Goal: Transaction & Acquisition: Purchase product/service

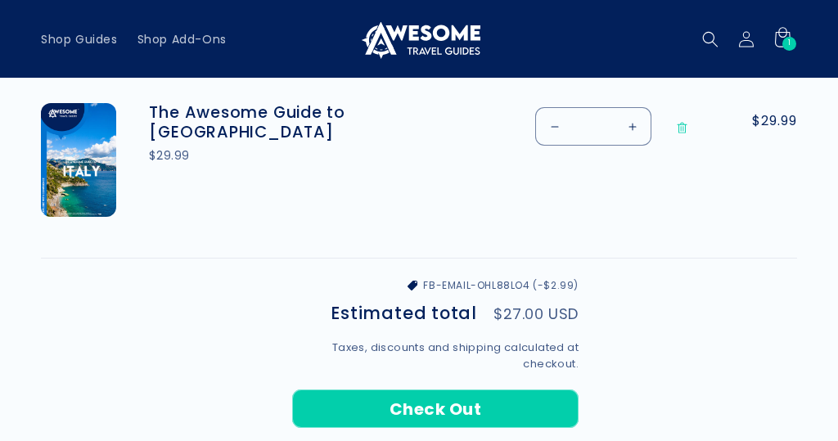
scroll to position [576, 0]
click at [473, 401] on button "Check Out" at bounding box center [435, 409] width 286 height 38
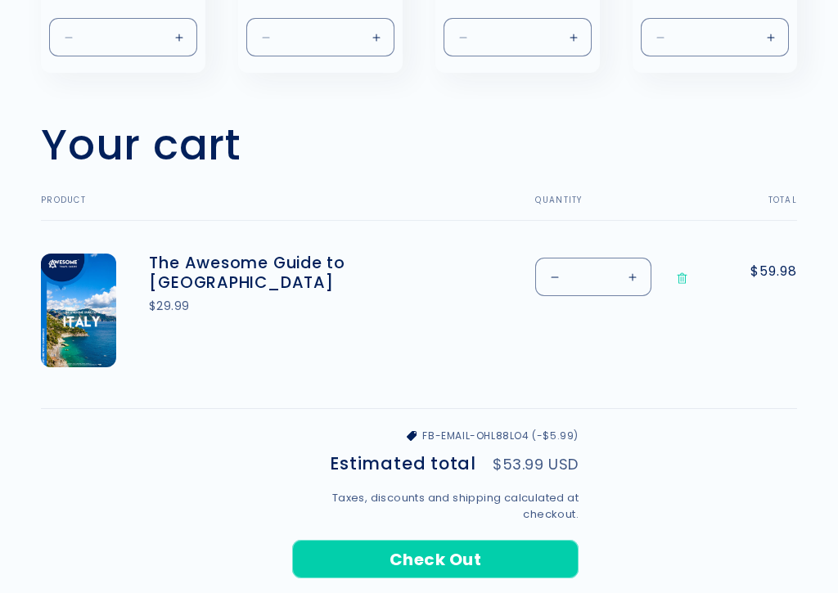
scroll to position [426, 0]
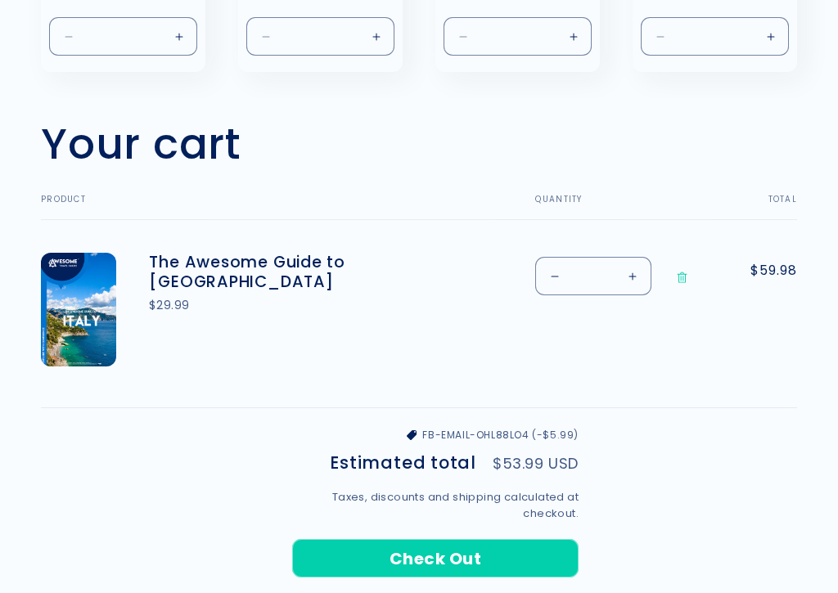
click at [559, 270] on button "Decrease quantity for The Awesome Guide to [GEOGRAPHIC_DATA]" at bounding box center [554, 276] width 37 height 38
type input "*"
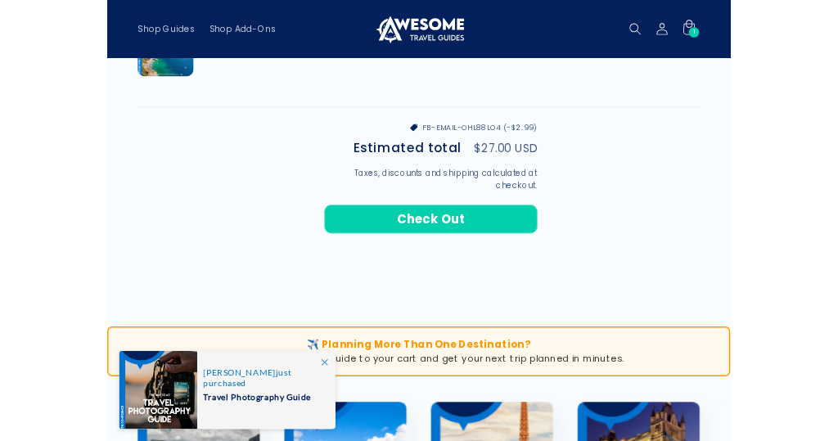
scroll to position [690, 0]
